Goal: Task Accomplishment & Management: Use online tool/utility

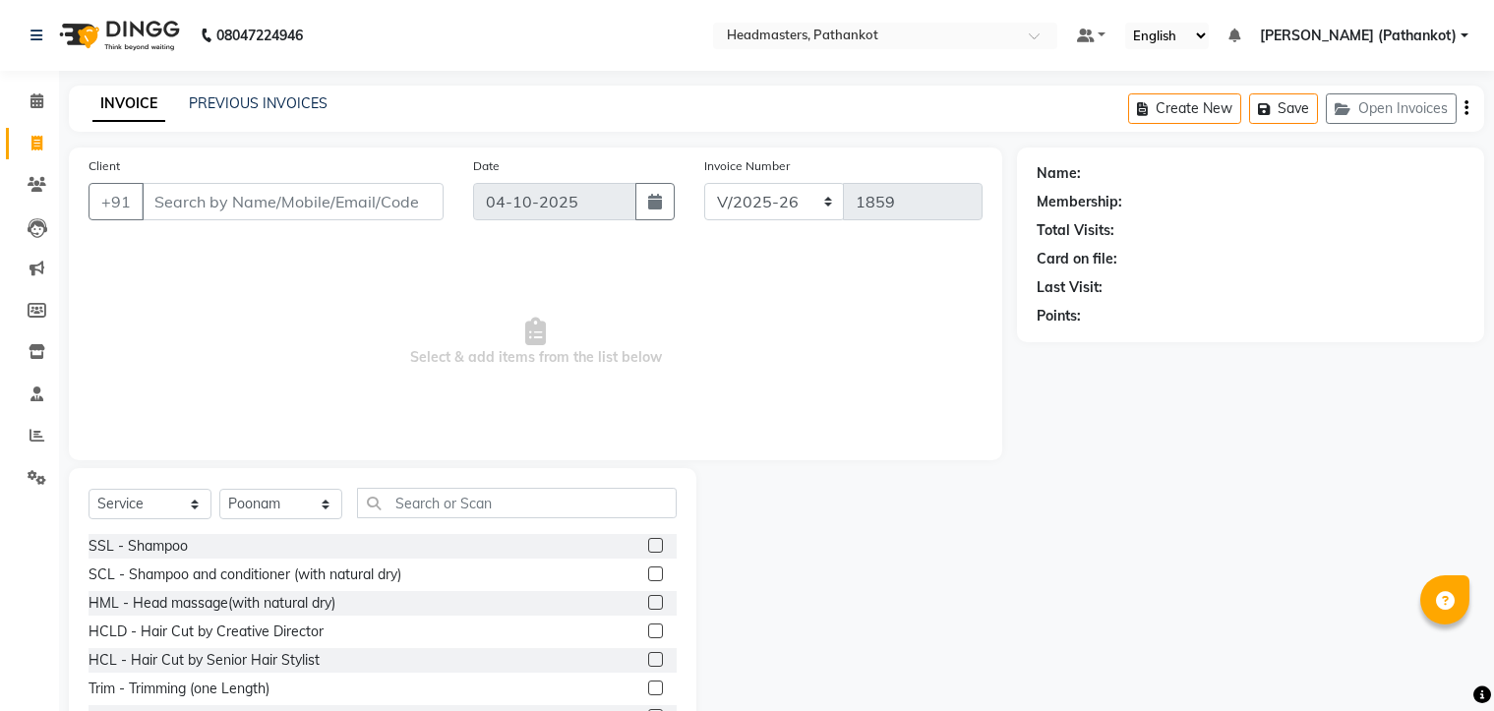
select select "7530"
select select "service"
select select "66904"
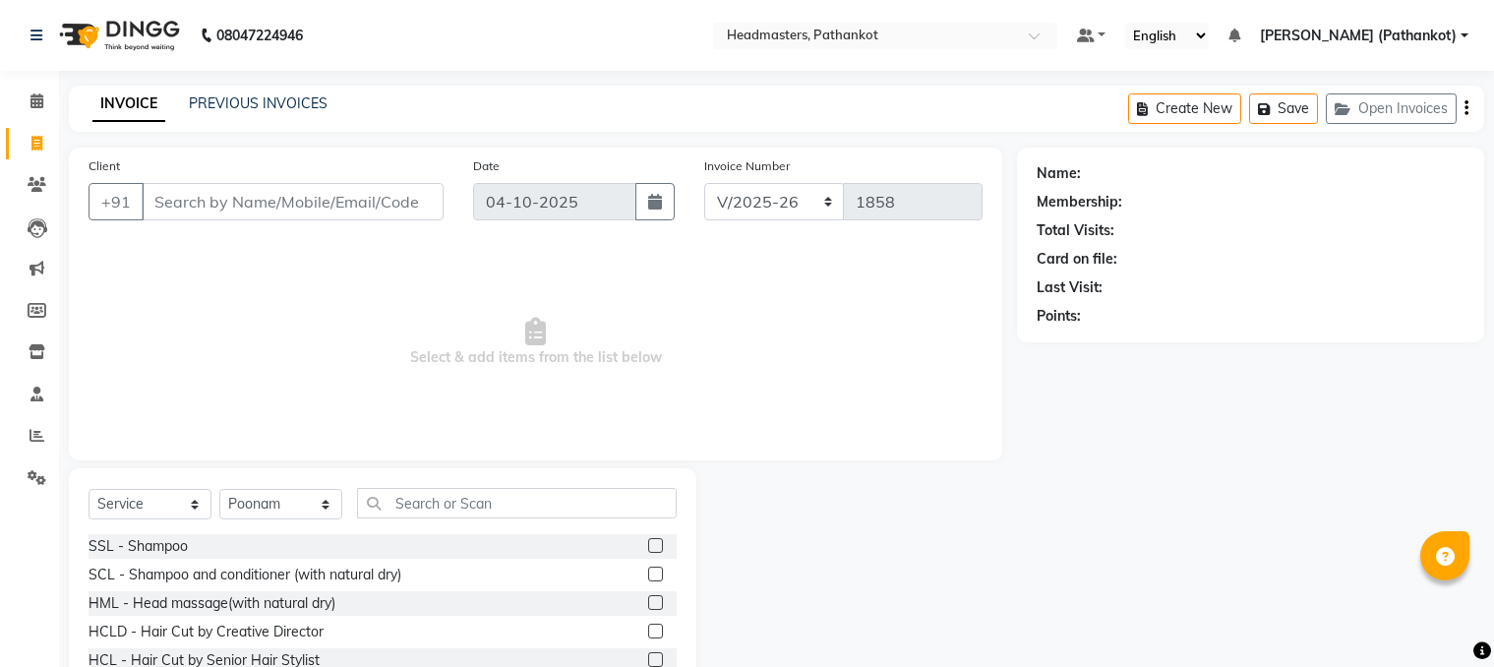
select select "7530"
select select "service"
select select "66904"
click at [641, 220] on app-home "08047224946 Select Location × Headmasters, Pathankot Default Panel My Panel Eng…" at bounding box center [747, 394] width 1494 height 788
